Goal: Navigation & Orientation: Understand site structure

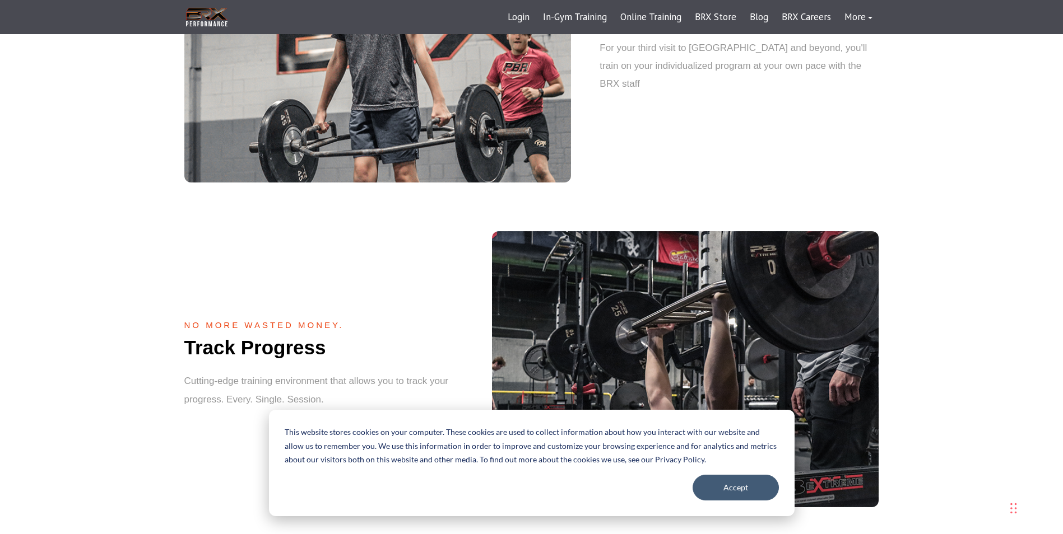
scroll to position [1121, 0]
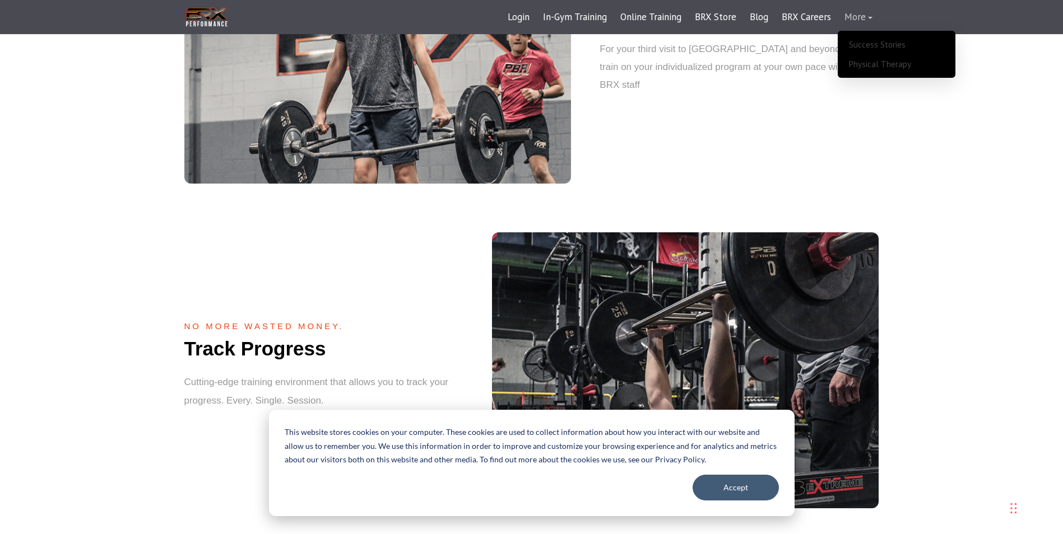
click at [860, 21] on link "More" at bounding box center [858, 17] width 41 height 27
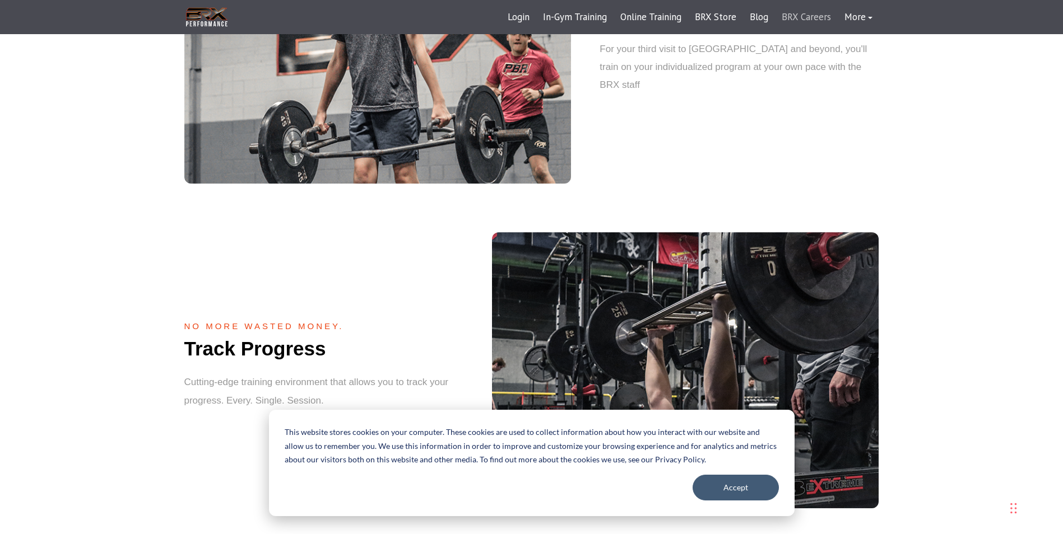
click at [817, 15] on link "BRX Careers" at bounding box center [806, 17] width 63 height 27
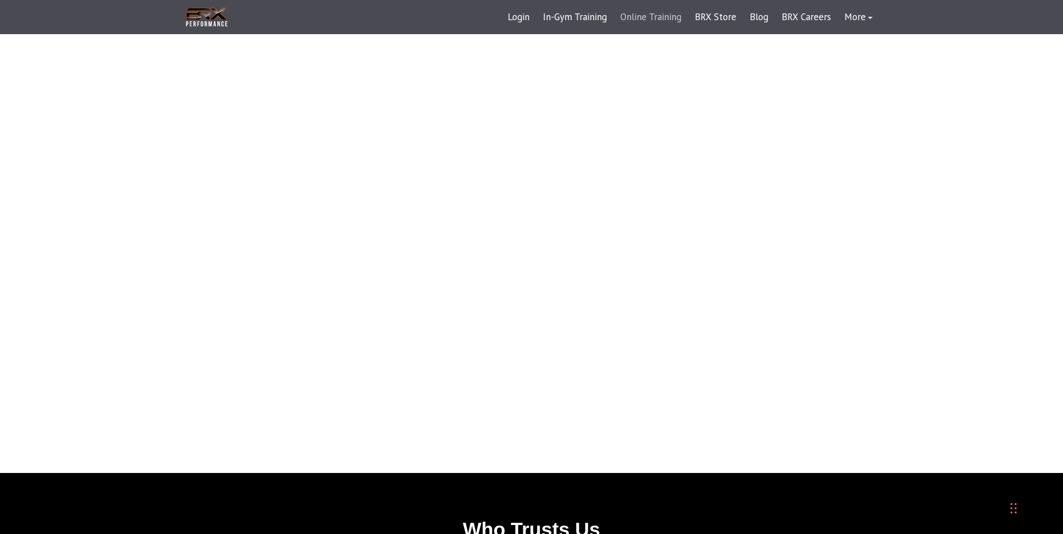
scroll to position [1121, 0]
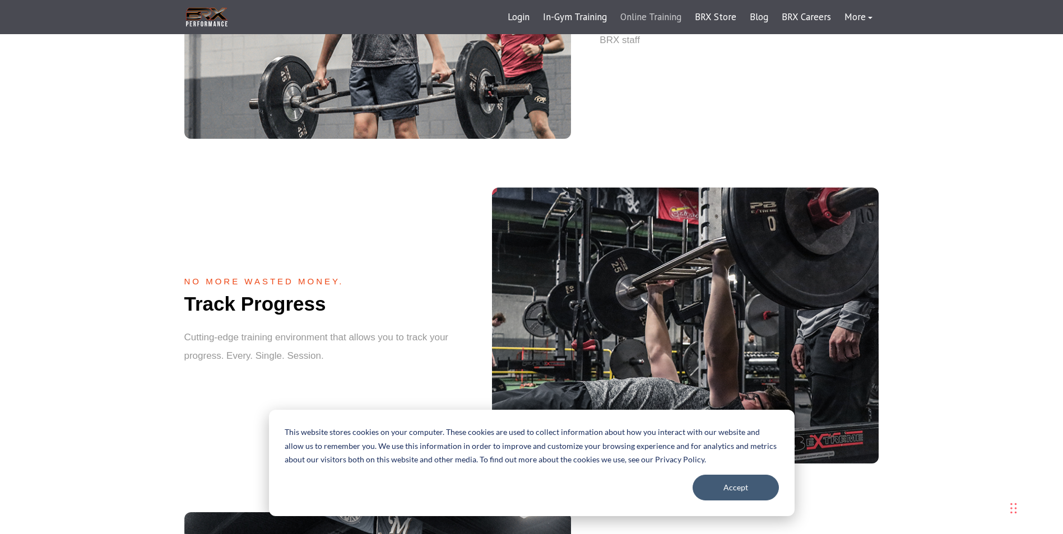
click at [647, 18] on link "Online Training" at bounding box center [650, 17] width 75 height 27
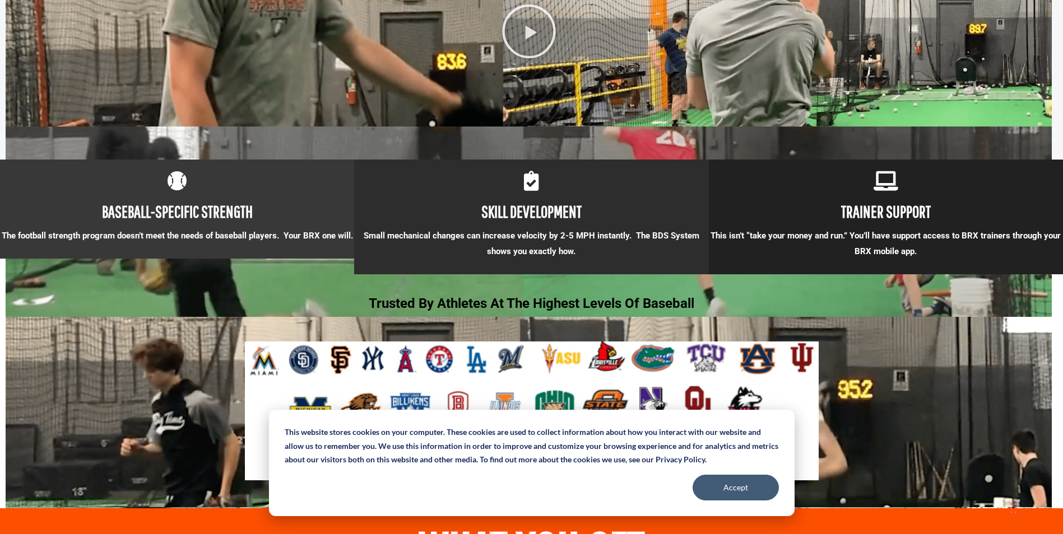
scroll to position [1008, 0]
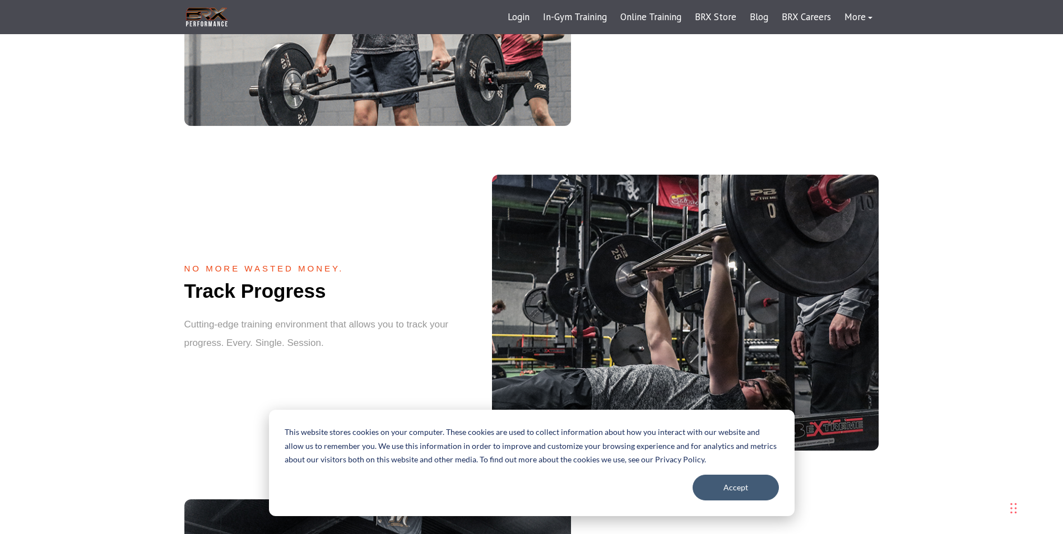
scroll to position [1121, 0]
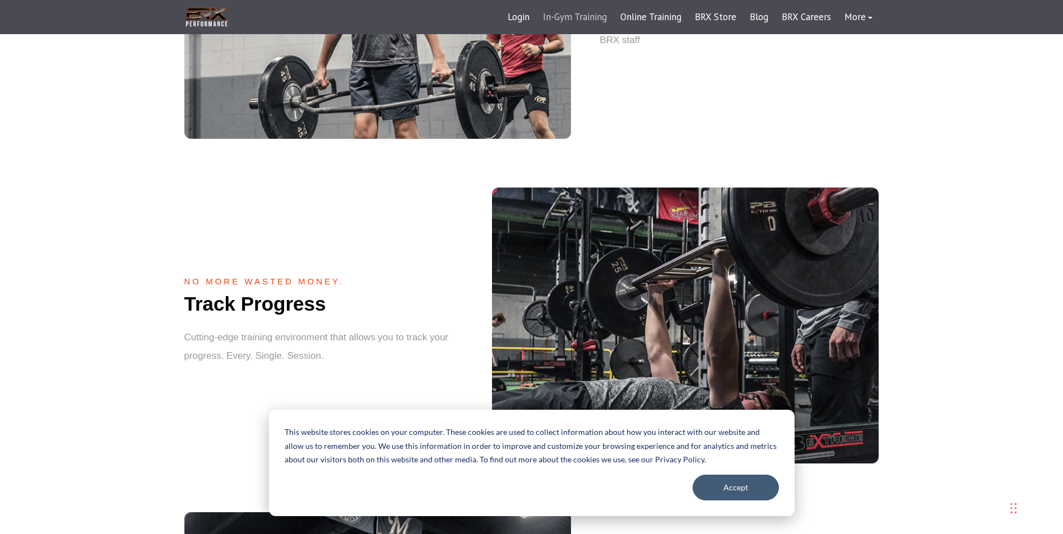
click at [566, 20] on link "In-Gym Training" at bounding box center [574, 17] width 77 height 27
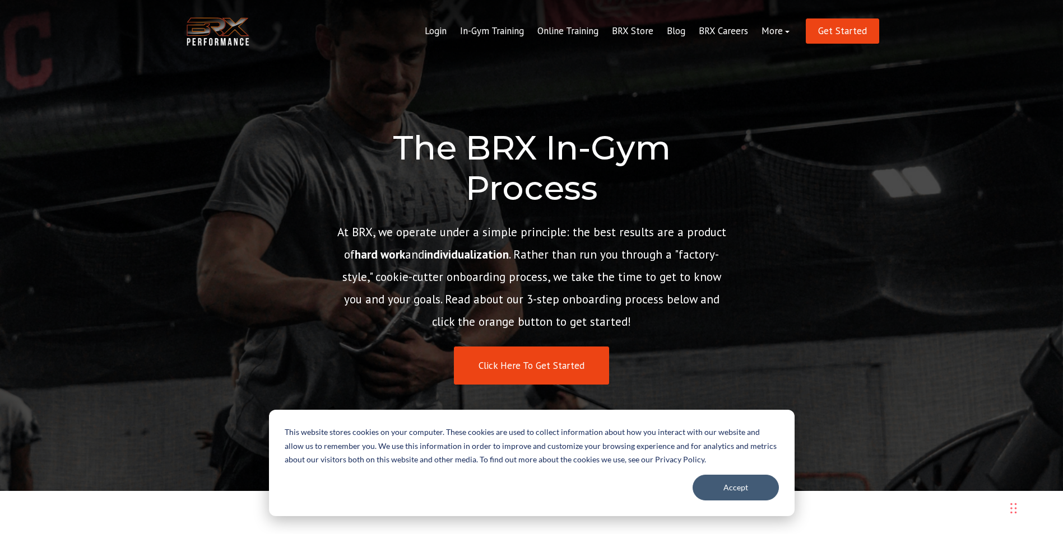
click at [212, 29] on img at bounding box center [217, 32] width 67 height 34
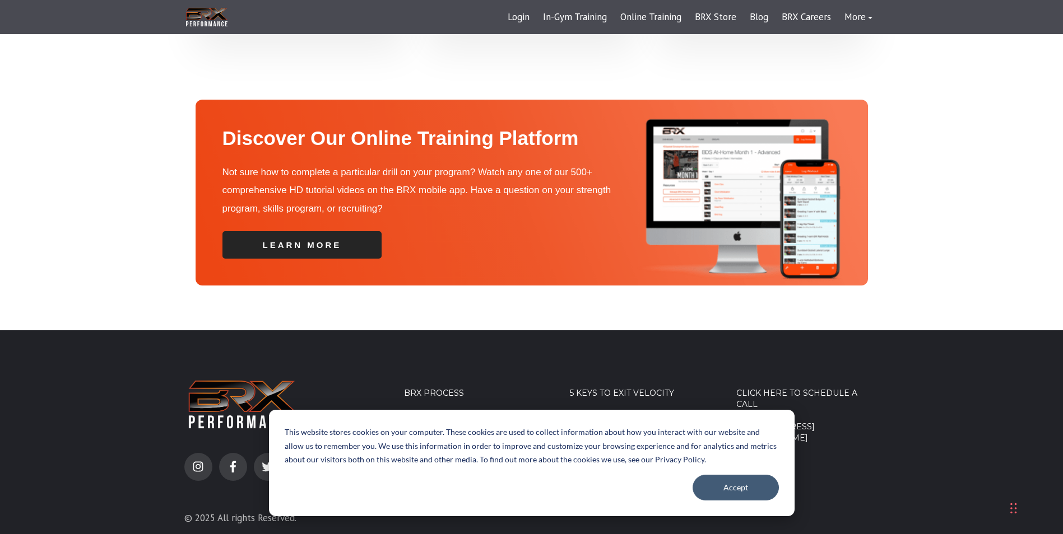
scroll to position [3919, 0]
